Goal: Find specific page/section: Find specific page/section

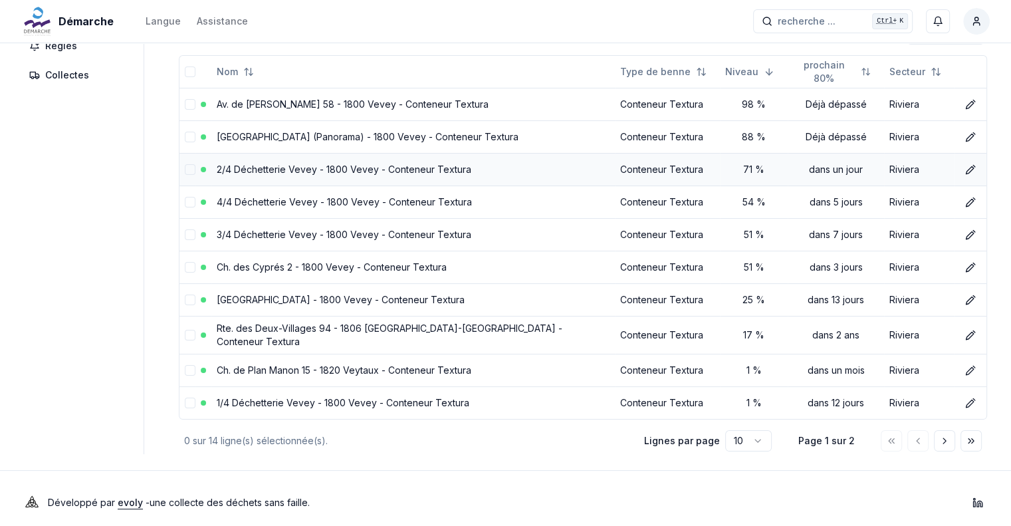
scroll to position [144, 0]
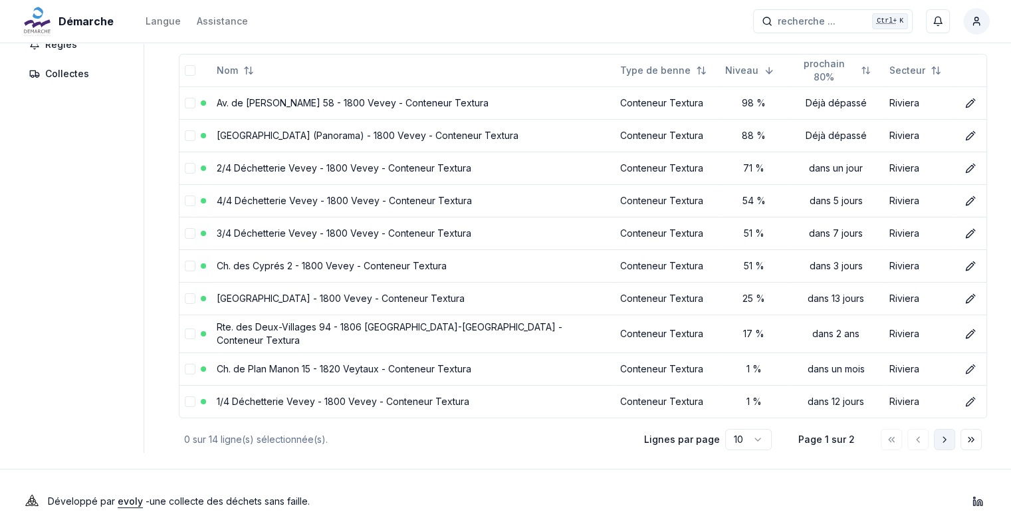
click at [951, 432] on button "Aller à la page suivante" at bounding box center [944, 439] width 21 height 21
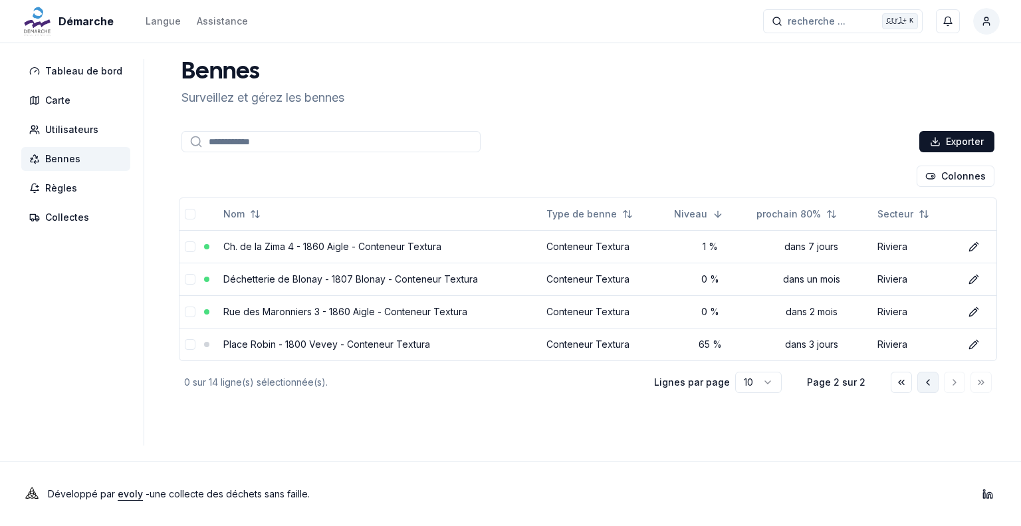
click at [934, 376] on button "Aller à la page précédente" at bounding box center [928, 382] width 21 height 21
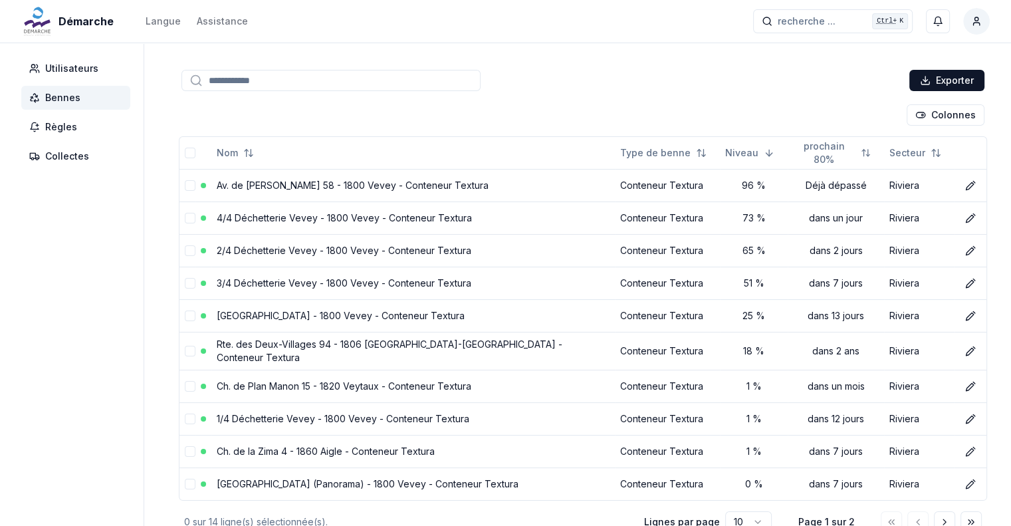
scroll to position [144, 0]
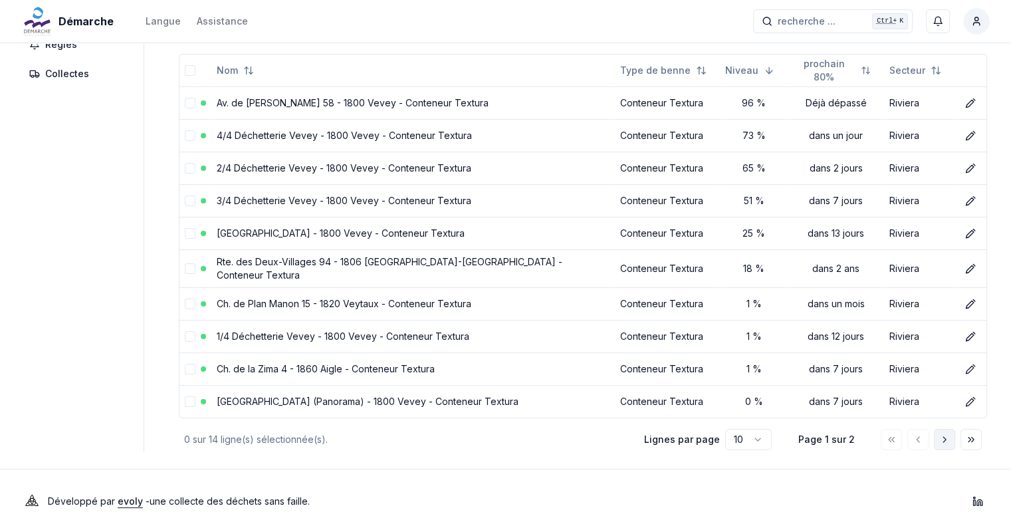
click at [947, 436] on icon "Aller à la page suivante" at bounding box center [944, 439] width 11 height 11
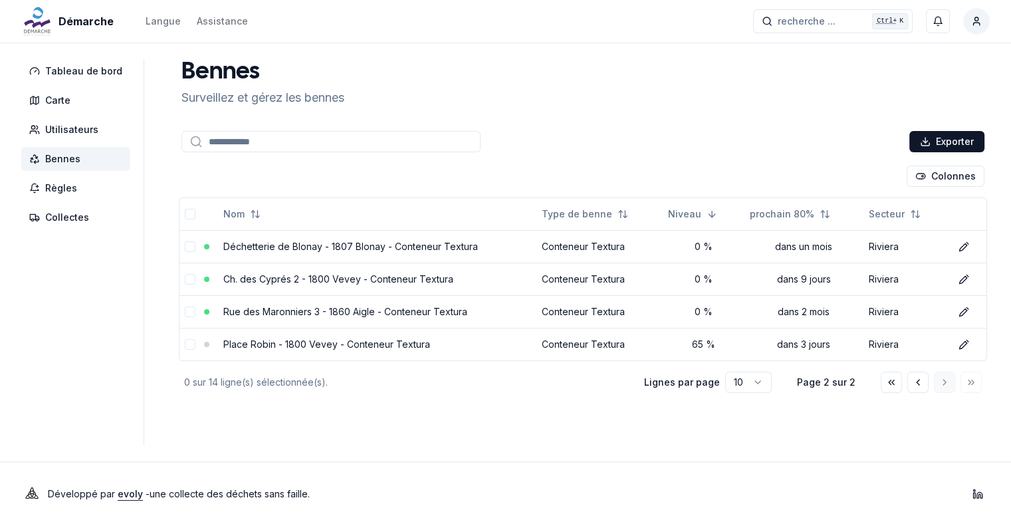
scroll to position [0, 0]
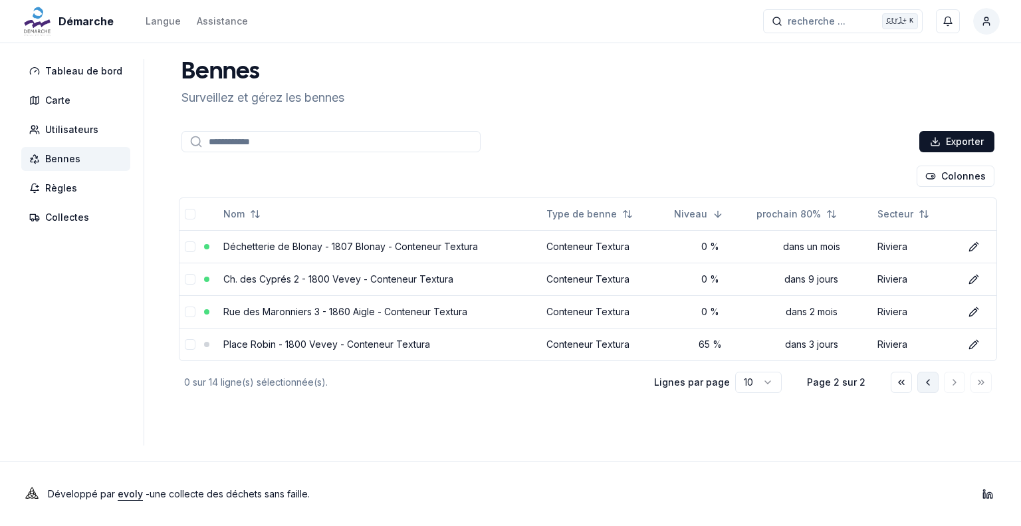
click at [931, 378] on icon "Aller à la page précédente" at bounding box center [928, 382] width 11 height 11
